Goal: Task Accomplishment & Management: Use online tool/utility

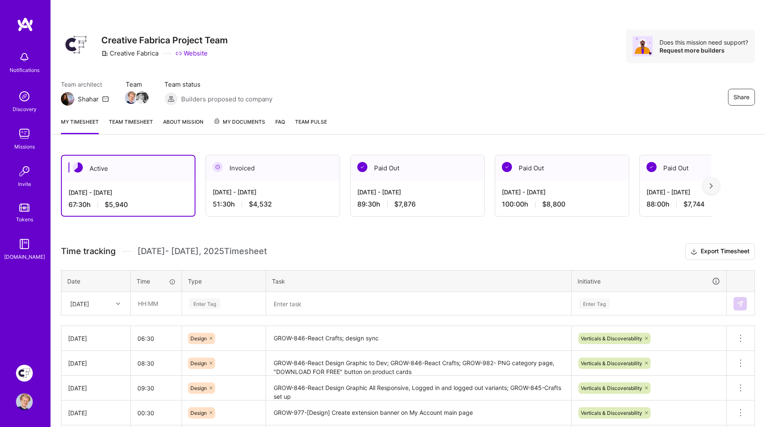
click at [163, 334] on input "06:30" at bounding box center [156, 338] width 51 height 22
click at [415, 340] on textarea "GROW-846-React Crafts; design sync" at bounding box center [419, 338] width 304 height 23
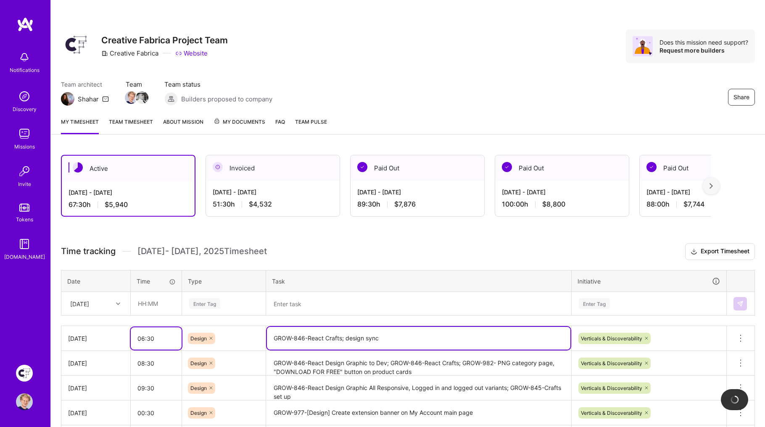
click at [160, 337] on input "06:30" at bounding box center [156, 338] width 51 height 22
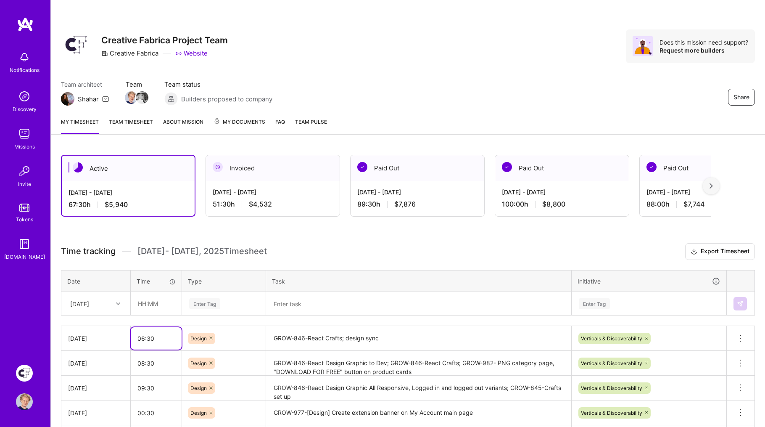
click at [160, 337] on input "06:30" at bounding box center [156, 338] width 51 height 22
click at [362, 245] on h3 "Time tracking [DATE] - [DATE] Timesheet Export Timesheet" at bounding box center [408, 251] width 694 height 17
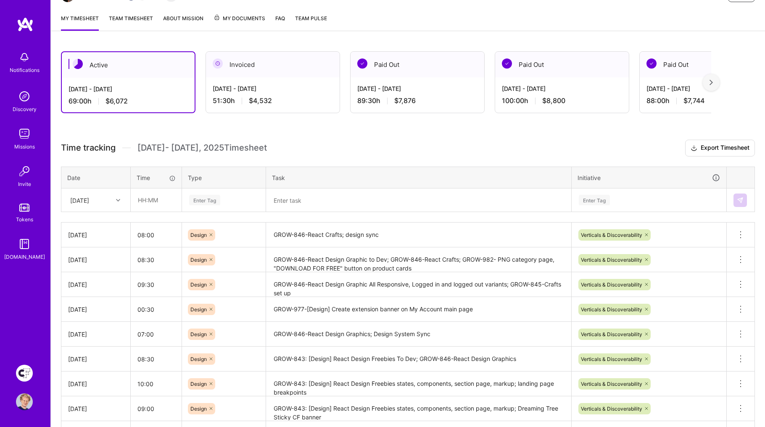
scroll to position [104, 0]
click at [161, 236] on input "08:00" at bounding box center [156, 234] width 51 height 22
type input "08:30"
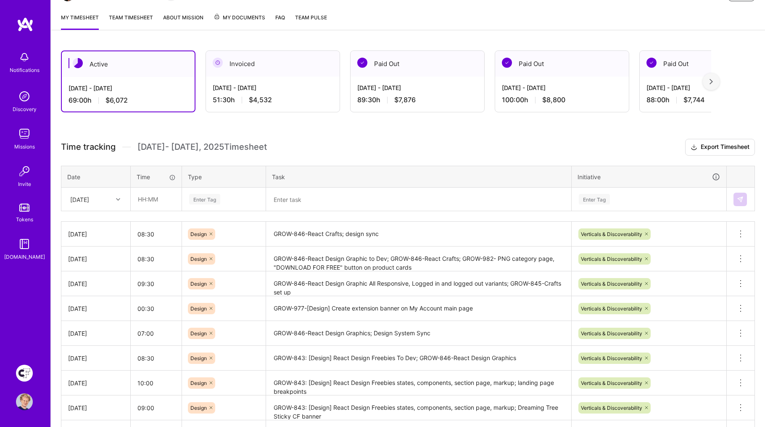
click at [388, 128] on div "Active [DATE] - [DATE] 69:00 h $6,072 Invoiced [DATE] - [DATE] 51:30 h $4,532 P…" at bounding box center [408, 274] width 714 height 468
